Goal: Complete application form

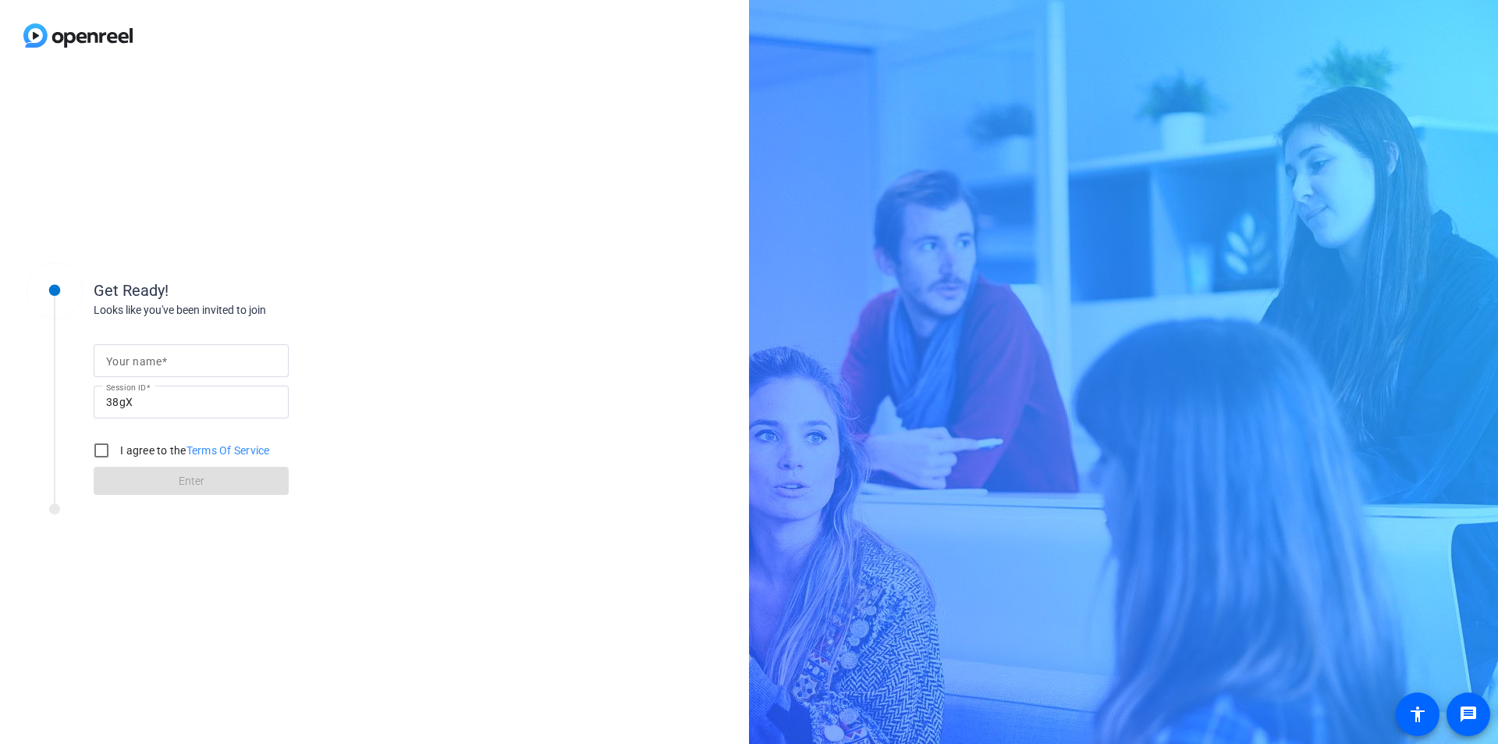
click at [226, 360] on input "Your name" at bounding box center [191, 360] width 170 height 19
type input "[PERSON_NAME]"
click at [107, 443] on input "I agree to the Terms Of Service" at bounding box center [101, 450] width 31 height 31
checkbox input "true"
click at [159, 485] on span at bounding box center [191, 480] width 195 height 37
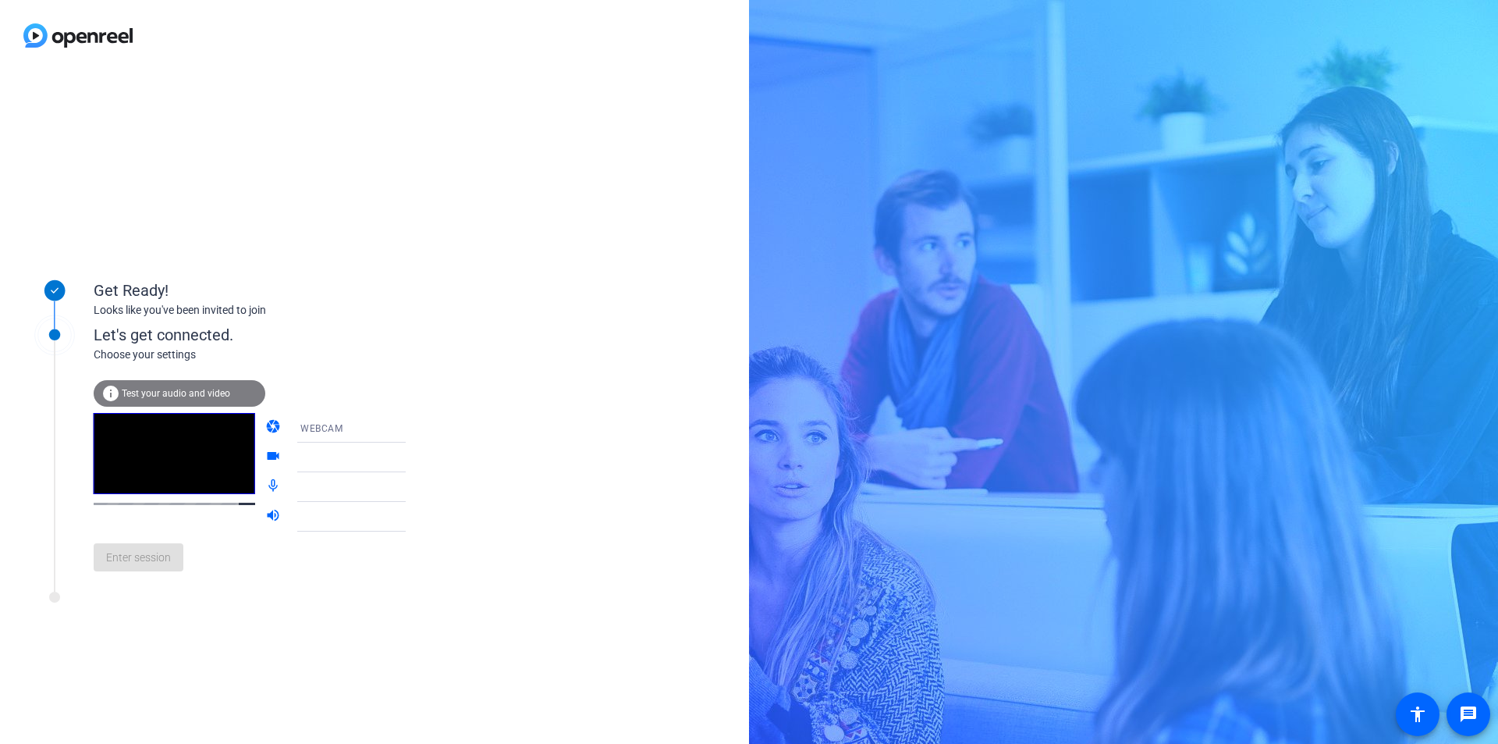
click at [226, 392] on span "Test your audio and video" at bounding box center [176, 393] width 108 height 11
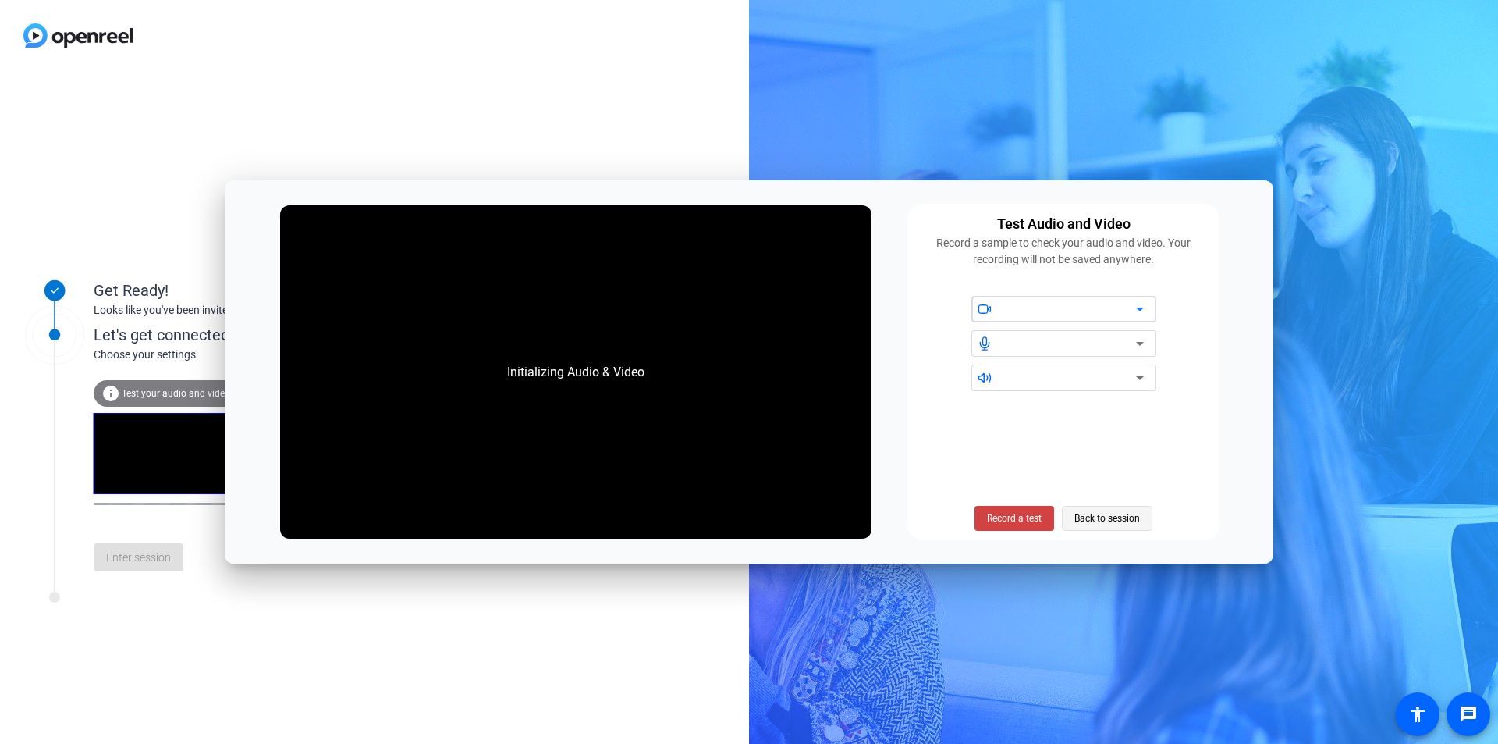
click at [1091, 521] on span "Back to session" at bounding box center [1108, 518] width 66 height 30
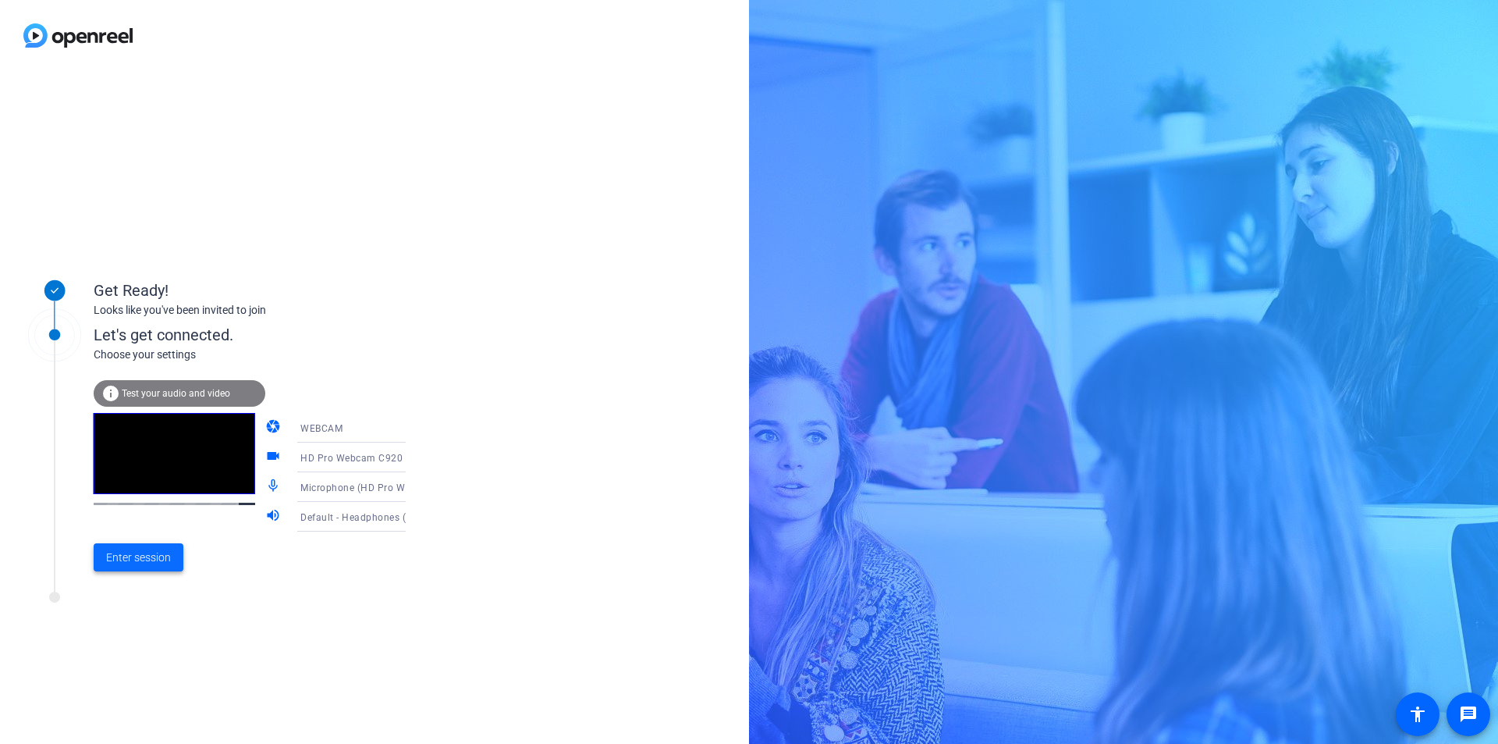
click at [136, 567] on span at bounding box center [139, 556] width 90 height 37
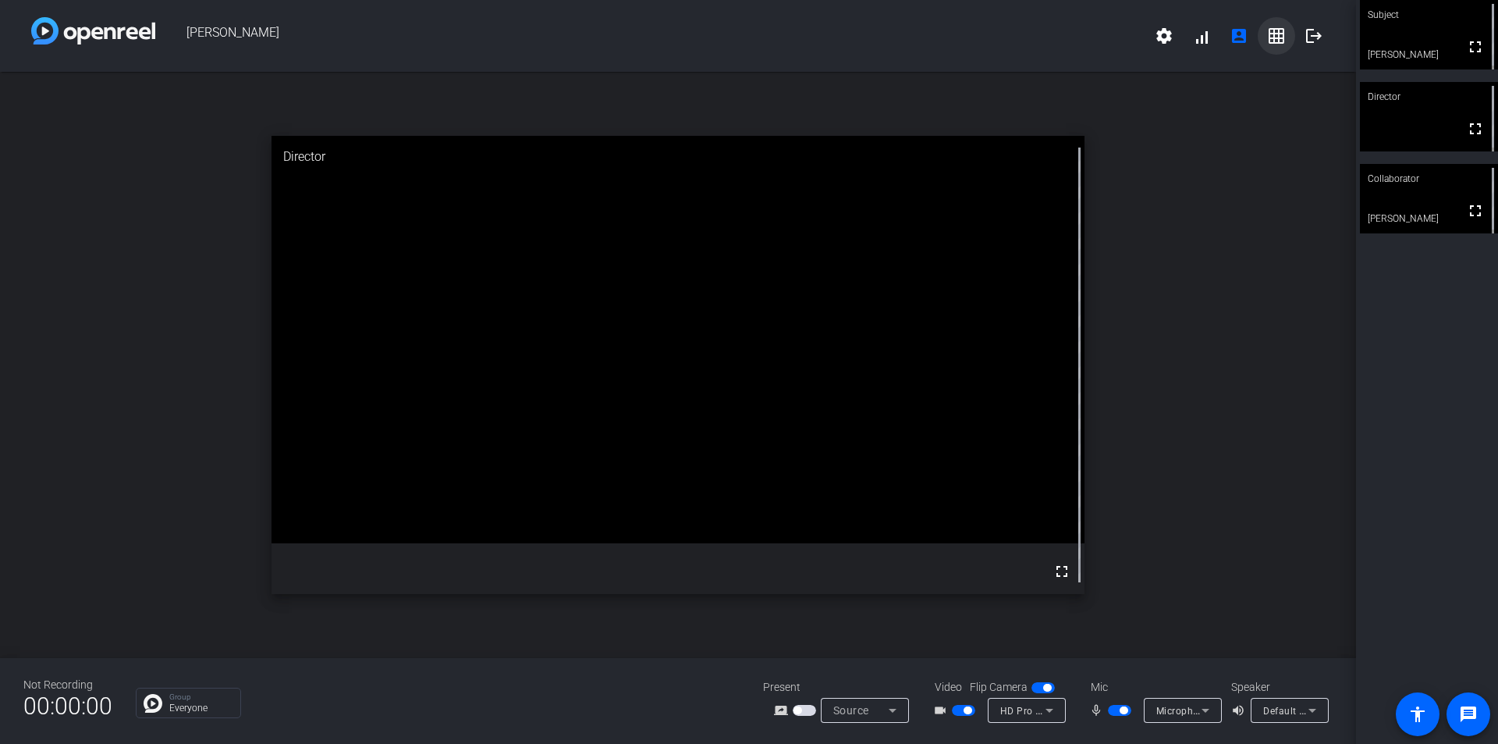
click at [1275, 44] on mat-icon "grid_on" at bounding box center [1276, 36] width 19 height 19
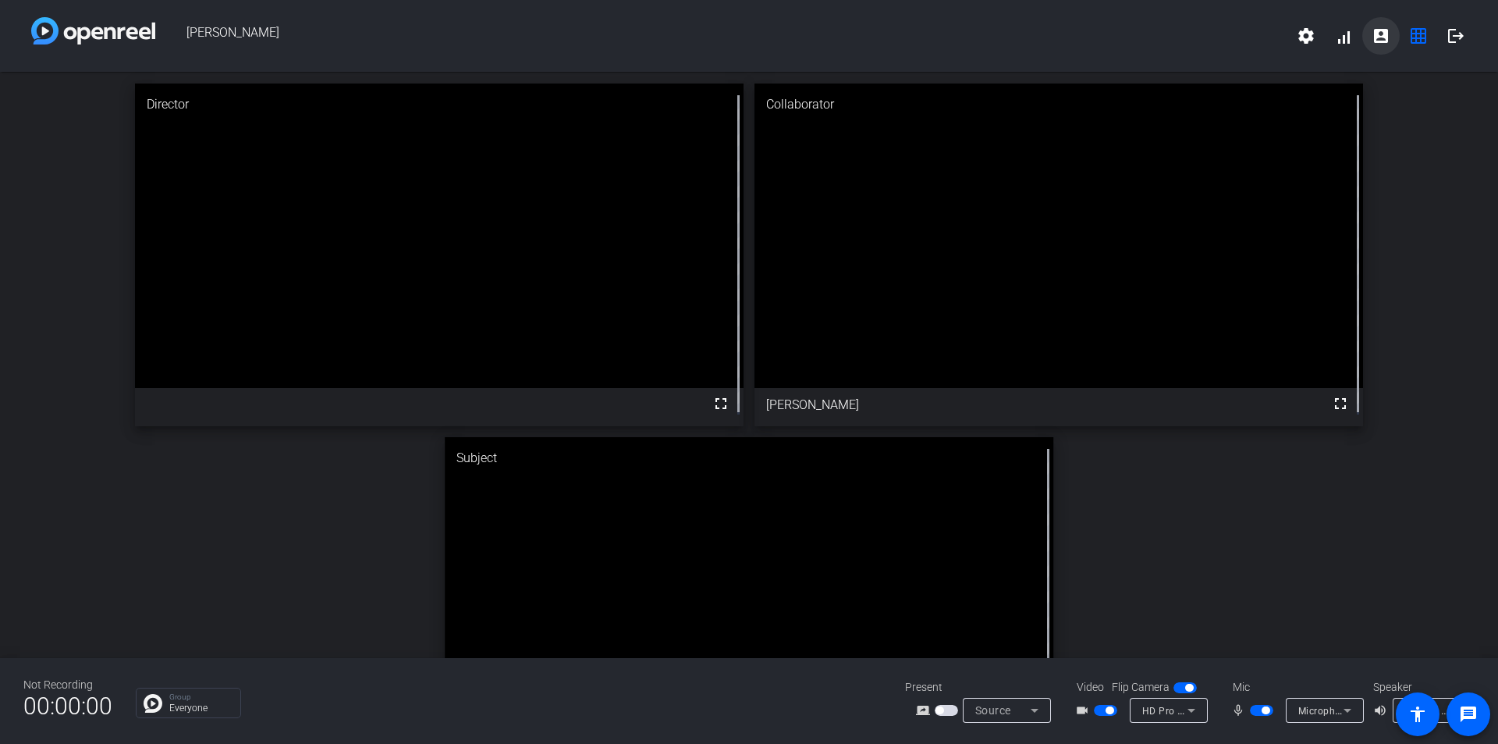
click at [1389, 38] on mat-icon "account_box" at bounding box center [1381, 36] width 19 height 19
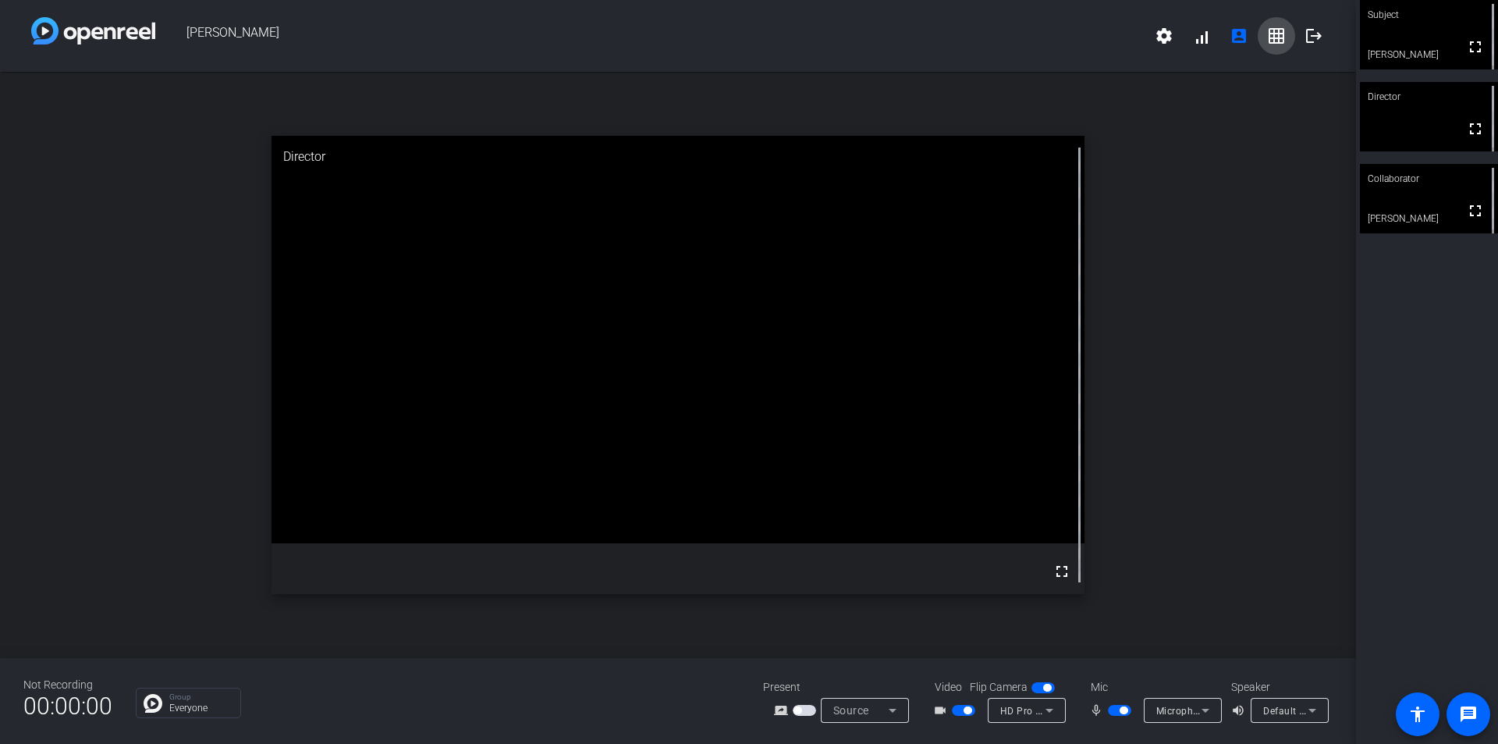
click at [1271, 36] on mat-icon "grid_on" at bounding box center [1276, 36] width 19 height 19
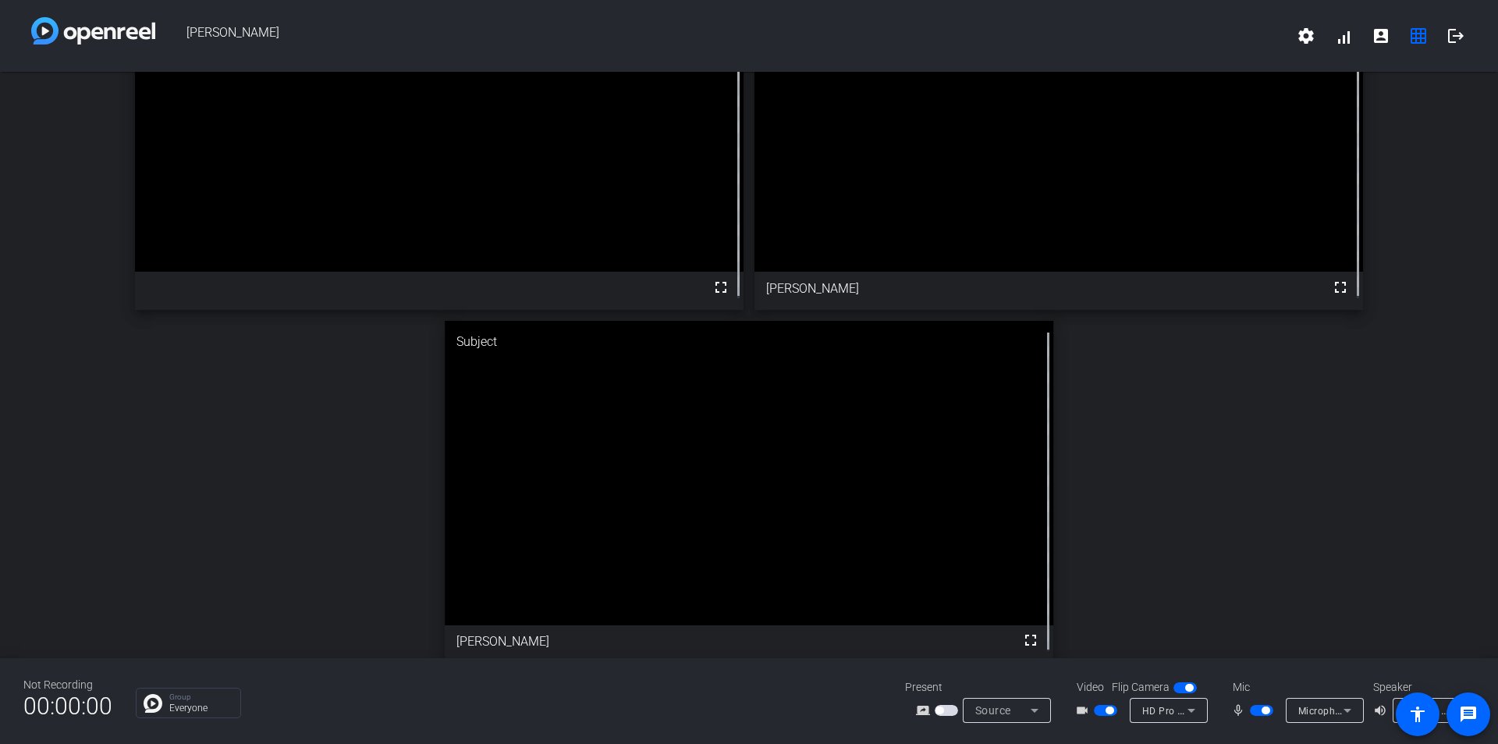
scroll to position [129, 0]
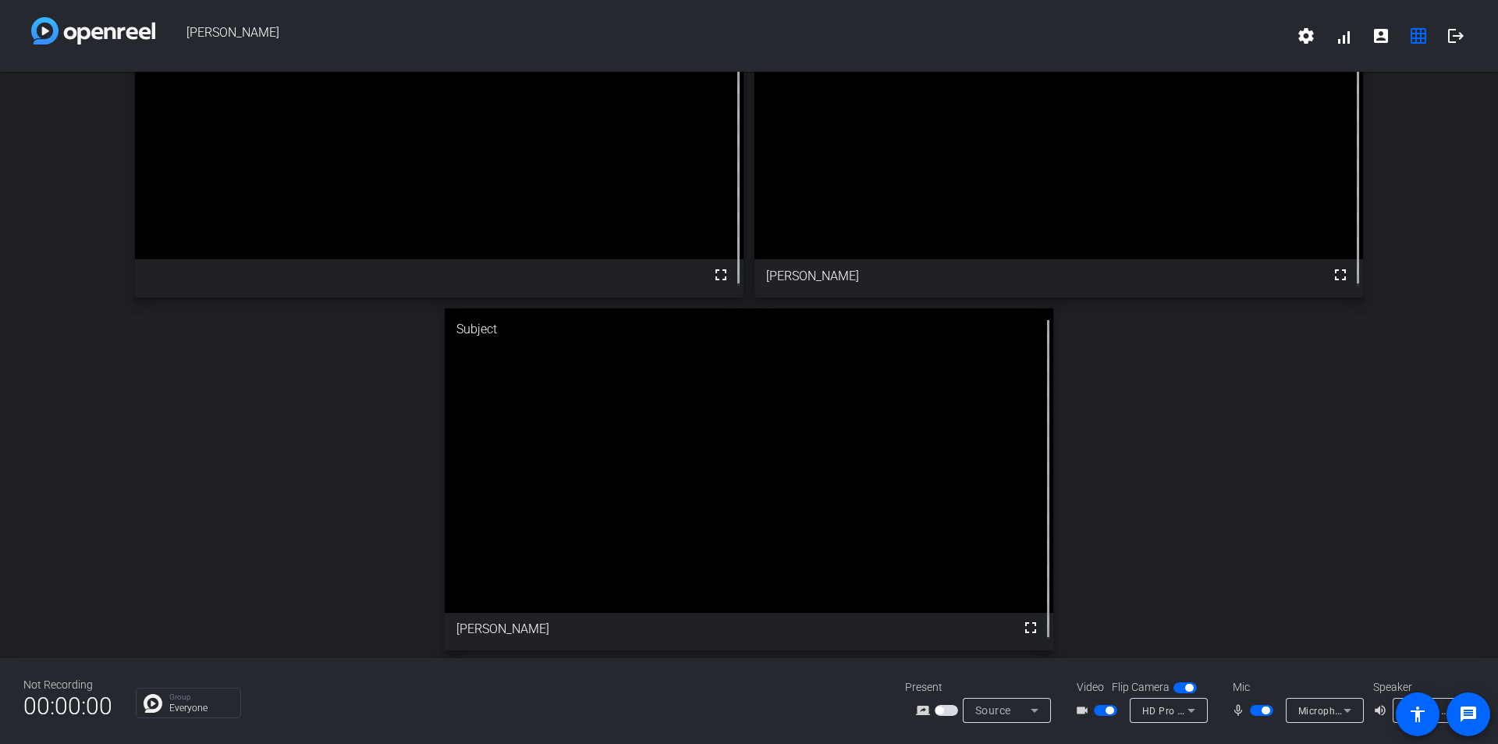
click at [1100, 708] on span "button" at bounding box center [1105, 710] width 23 height 11
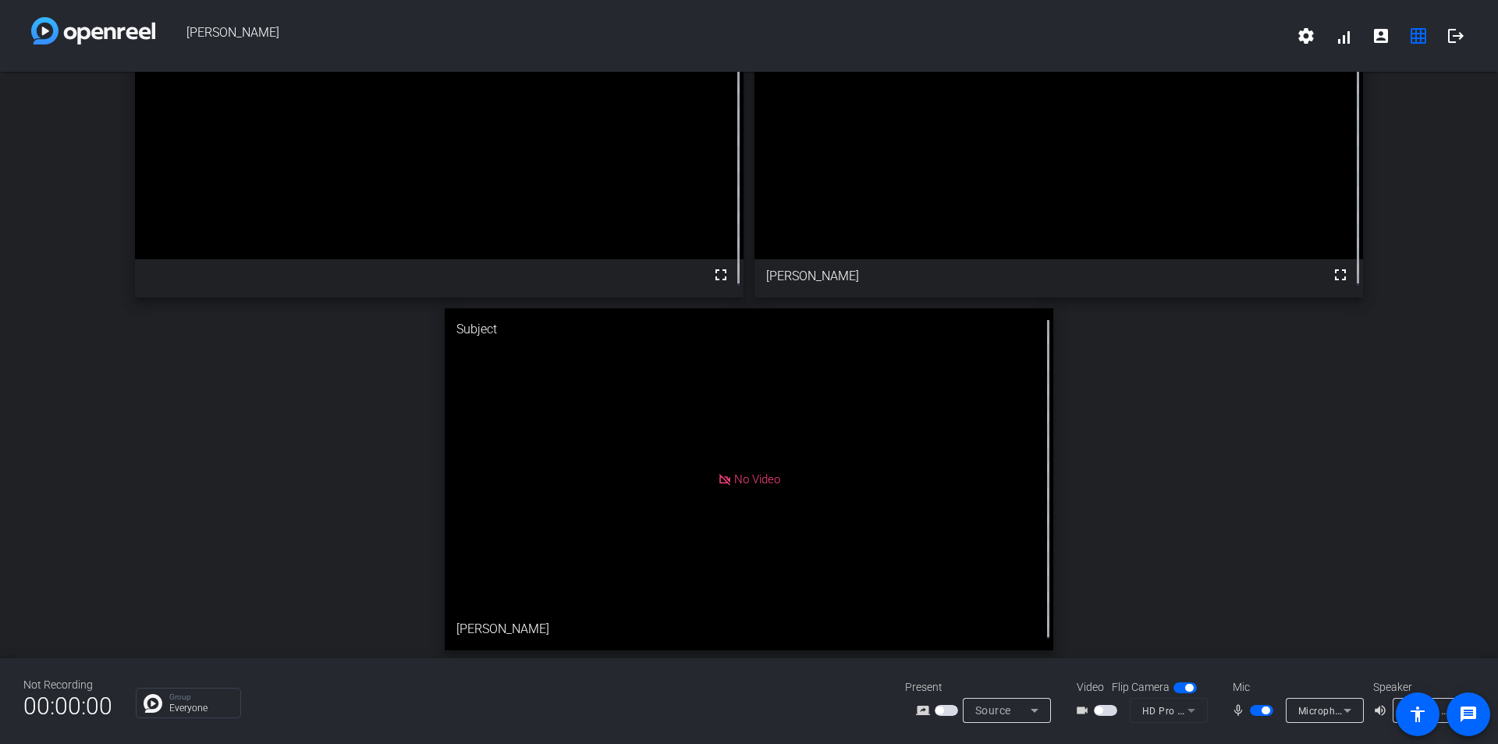
click at [1109, 713] on span "button" at bounding box center [1105, 710] width 23 height 11
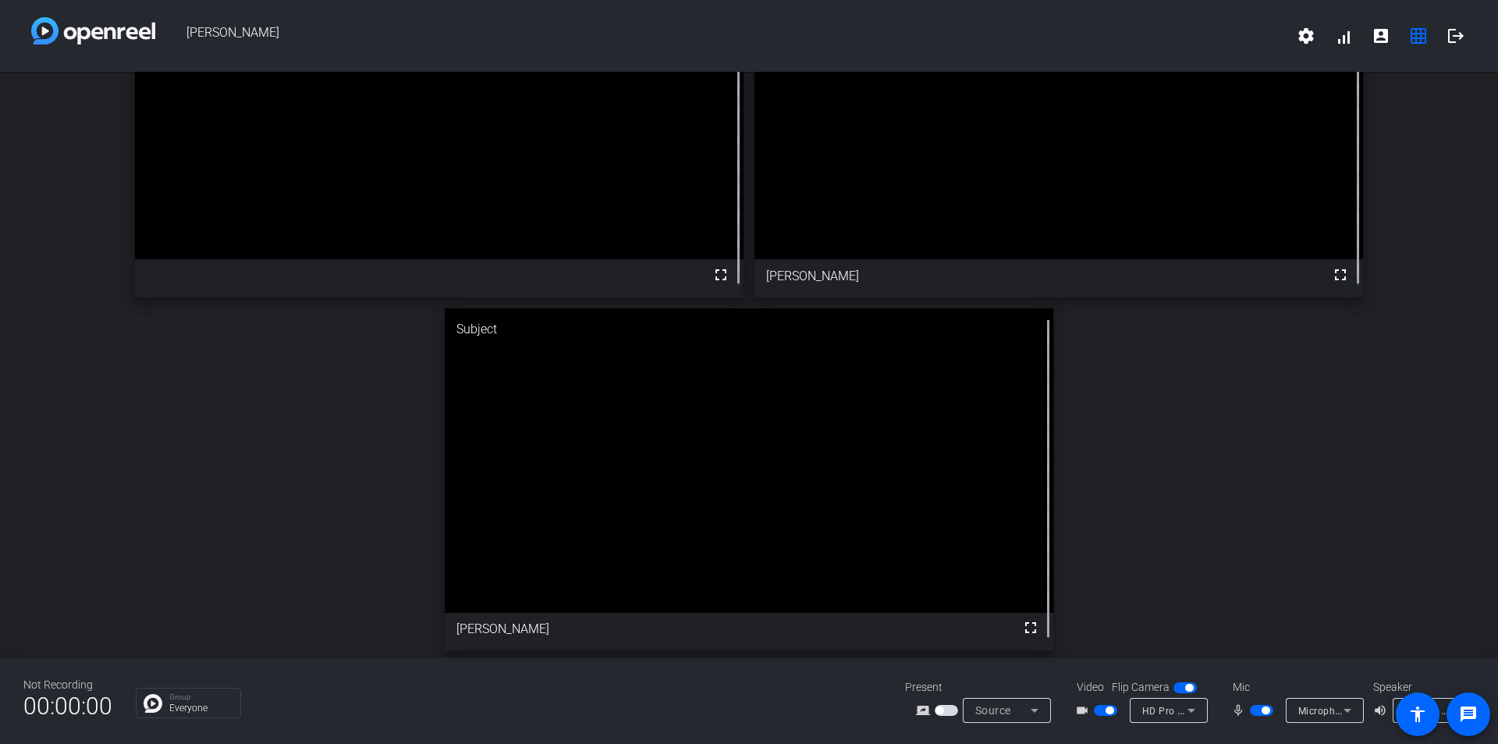
click at [1100, 712] on span "button" at bounding box center [1105, 710] width 23 height 11
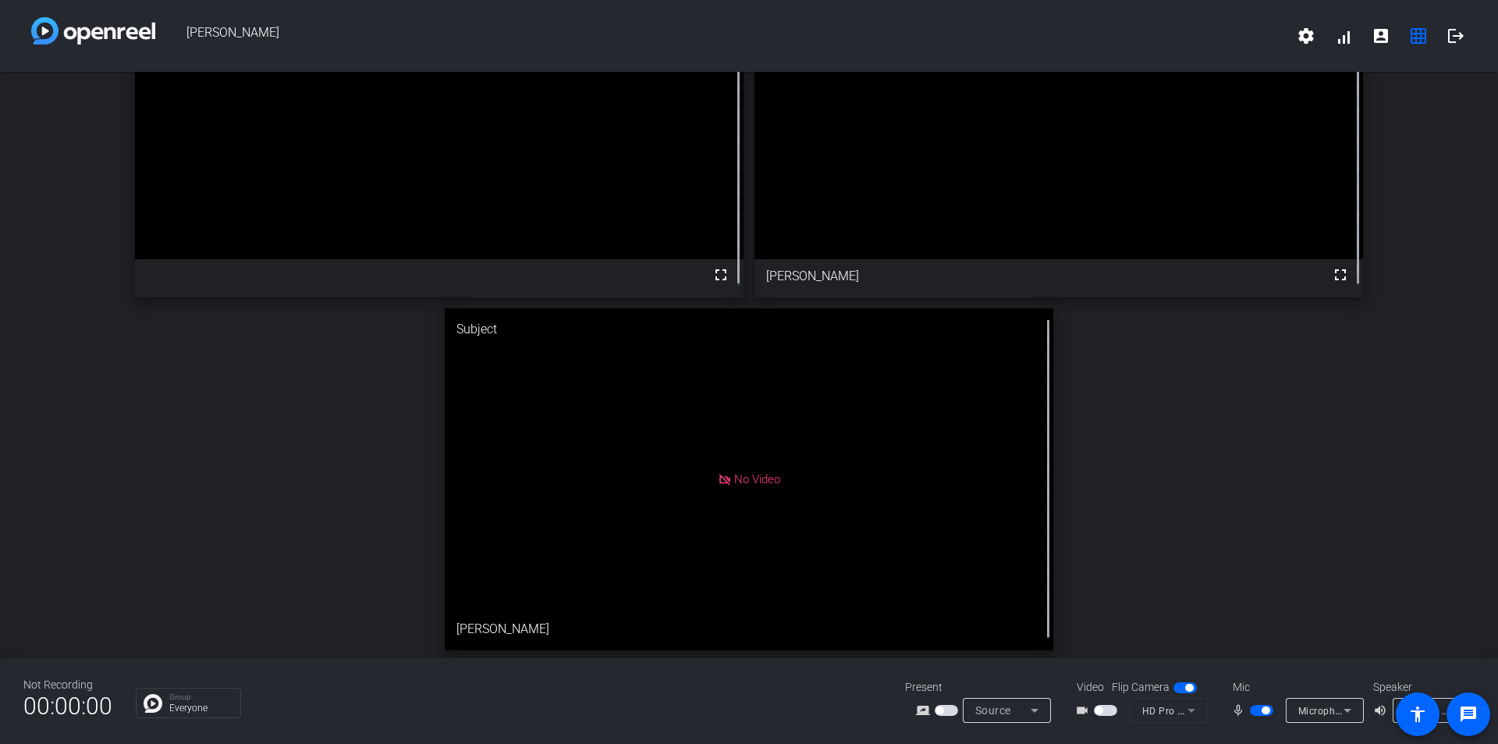
click at [1105, 708] on span "button" at bounding box center [1105, 710] width 23 height 11
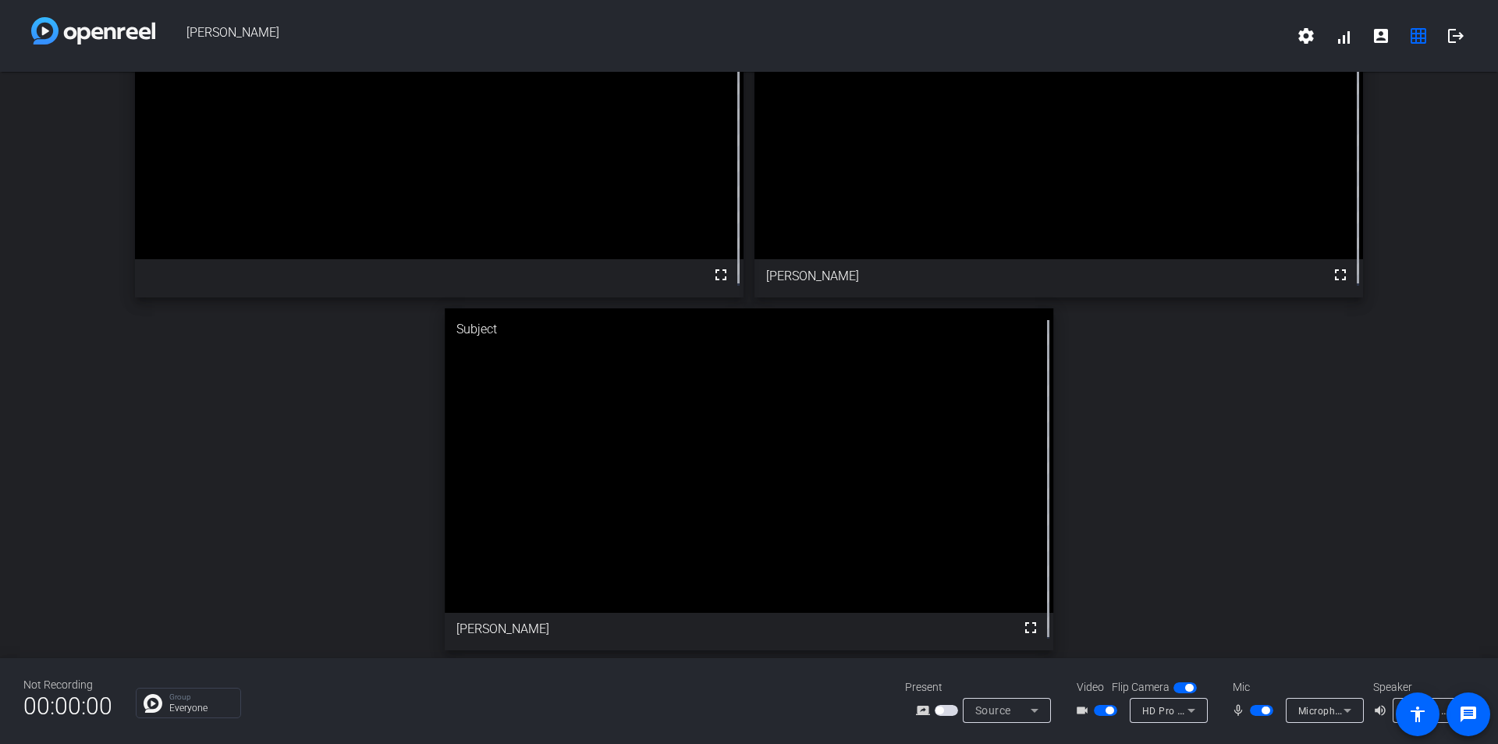
scroll to position [0, 0]
